Goal: Information Seeking & Learning: Learn about a topic

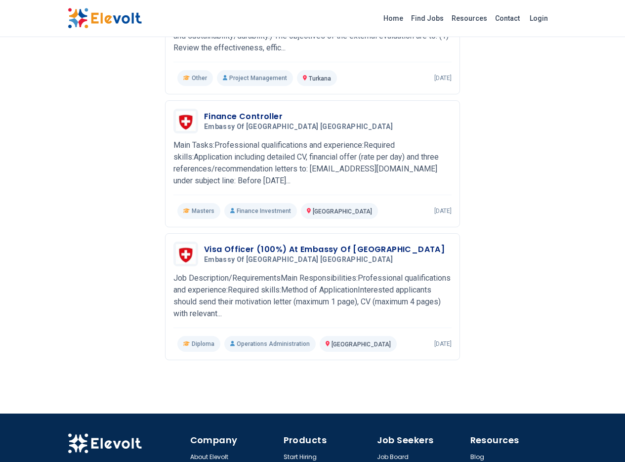
scroll to position [491, 0]
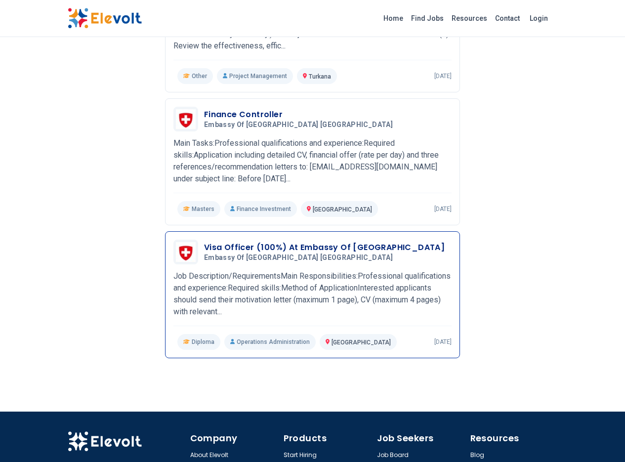
click at [204, 242] on h3 "Visa Officer (100%) At Embassy Of [GEOGRAPHIC_DATA]" at bounding box center [324, 248] width 241 height 12
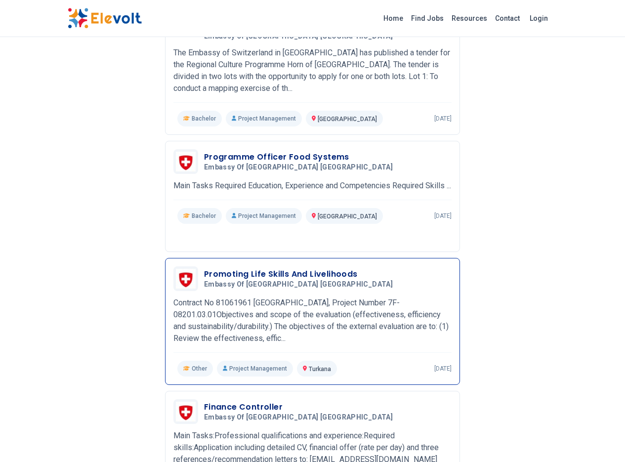
scroll to position [195, 0]
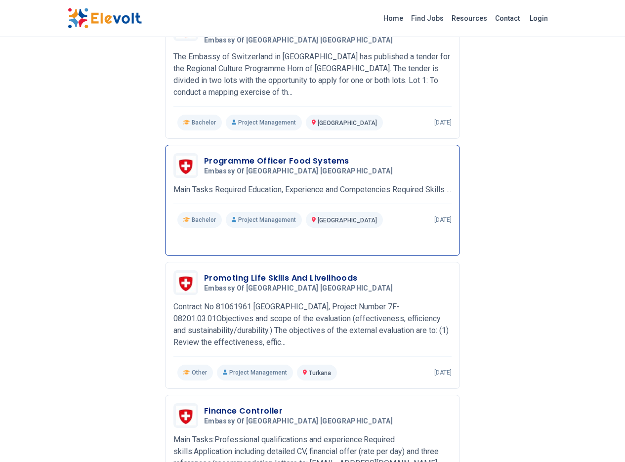
click at [204, 167] on span "Embassy of [GEOGRAPHIC_DATA] [GEOGRAPHIC_DATA]" at bounding box center [298, 171] width 189 height 9
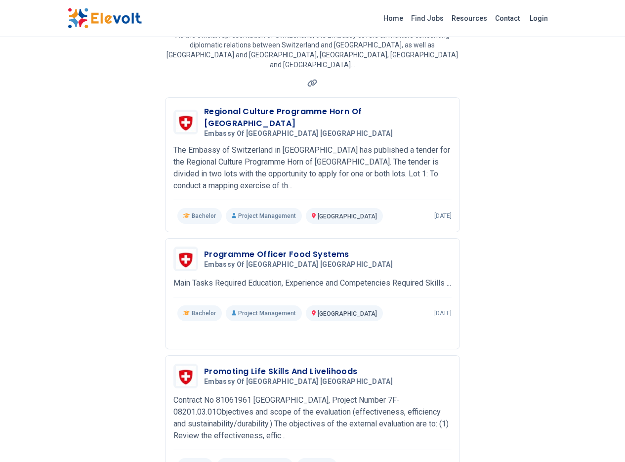
scroll to position [46, 0]
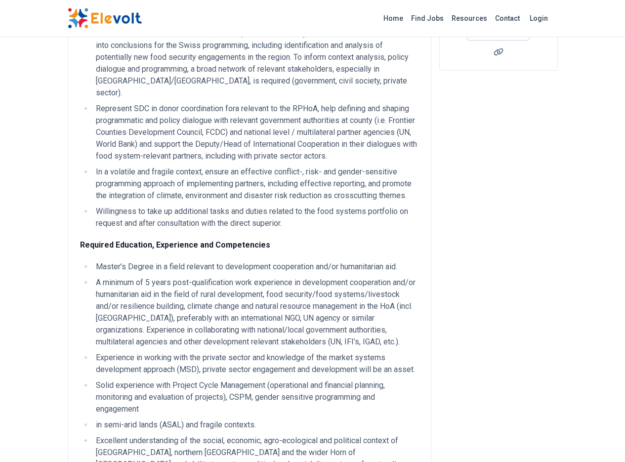
scroll to position [297, 0]
